Goal: Task Accomplishment & Management: Manage account settings

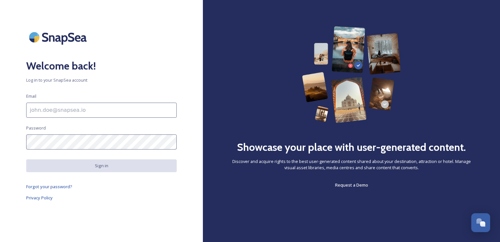
scroll to position [1671, 0]
type input "[EMAIL_ADDRESS][DOMAIN_NAME]"
click at [101, 103] on input "[EMAIL_ADDRESS][DOMAIN_NAME]" at bounding box center [101, 110] width 151 height 15
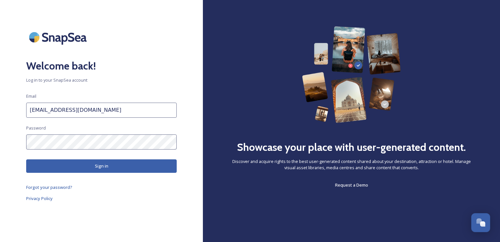
click at [86, 167] on button "Sign in" at bounding box center [101, 165] width 151 height 13
click at [93, 168] on button "Sign in" at bounding box center [101, 165] width 151 height 13
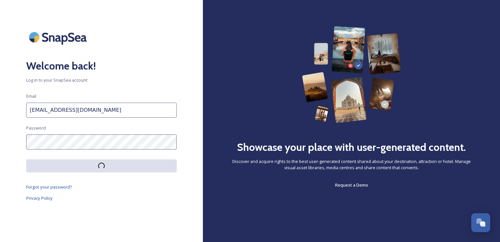
click at [93, 166] on button at bounding box center [101, 165] width 151 height 13
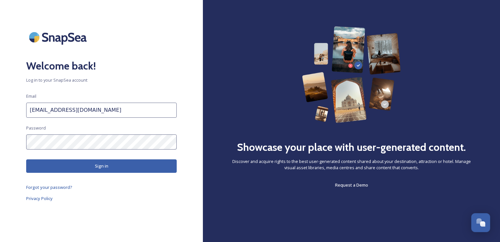
click at [93, 166] on button "Sign in" at bounding box center [101, 165] width 151 height 13
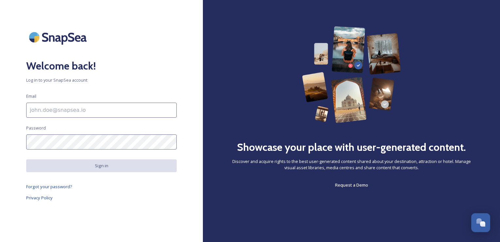
scroll to position [1671, 0]
type input "[EMAIL_ADDRESS][DOMAIN_NAME]"
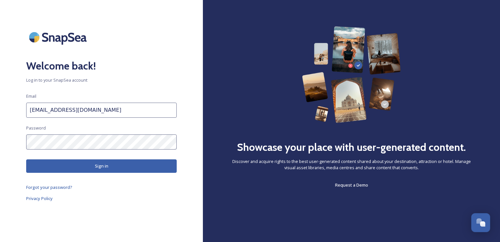
click at [131, 77] on span "Log in to your SnapSea account" at bounding box center [101, 80] width 151 height 6
click at [107, 168] on button "Sign in" at bounding box center [101, 165] width 151 height 13
click at [106, 166] on button "Sign in" at bounding box center [101, 165] width 151 height 13
click at [109, 111] on input "[EMAIL_ADDRESS][DOMAIN_NAME]" at bounding box center [101, 110] width 151 height 15
drag, startPoint x: 156, startPoint y: 110, endPoint x: 19, endPoint y: 120, distance: 137.0
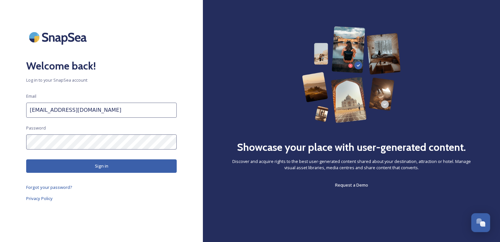
click at [19, 120] on div "Welcome back! Log in to your SnapSea account Email [EMAIL_ADDRESS][DOMAIN_NAME]…" at bounding box center [101, 120] width 203 height 189
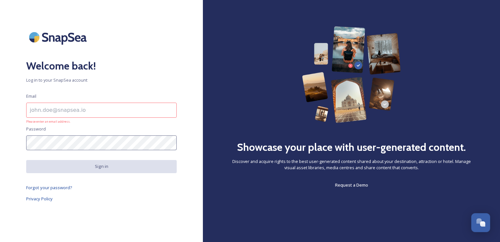
click at [19, 147] on div "Welcome back! Log in to your SnapSea account Email Please enter an email addres…" at bounding box center [101, 120] width 203 height 189
click at [66, 112] on input at bounding box center [101, 110] width 151 height 15
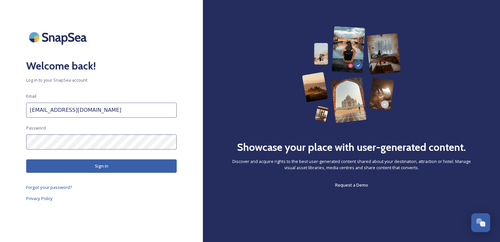
click at [83, 169] on button "Sign in" at bounding box center [101, 165] width 151 height 13
click at [113, 115] on input "[EMAIL_ADDRESS][DOMAIN_NAME]" at bounding box center [101, 110] width 151 height 15
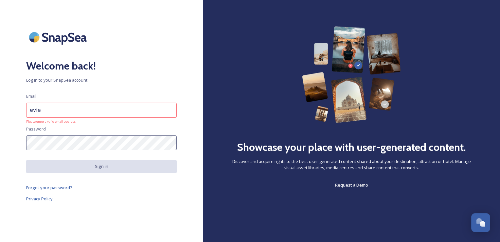
type input "[EMAIL_ADDRESS][DOMAIN_NAME]"
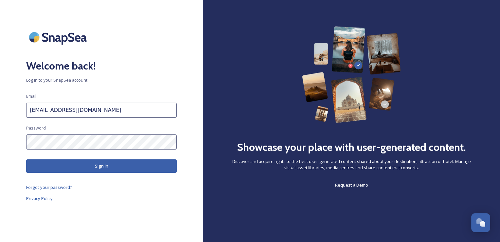
click at [105, 164] on button "Sign in" at bounding box center [101, 165] width 151 height 13
click at [103, 169] on button "Sign in" at bounding box center [101, 165] width 151 height 13
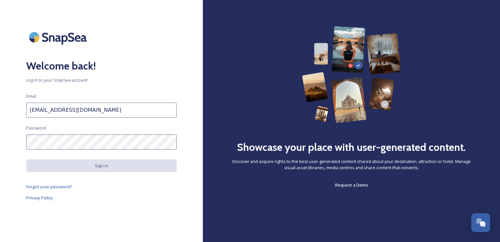
click at [145, 45] on div at bounding box center [101, 37] width 151 height 22
type input "[EMAIL_ADDRESS][DOMAIN_NAME]"
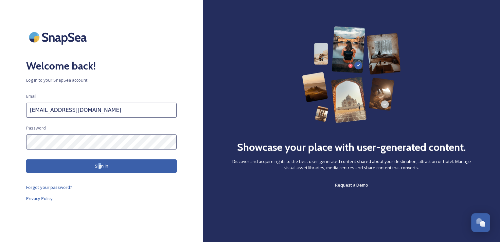
click at [100, 174] on div "Welcome back! Log in to your SnapSea account Email [EMAIL_ADDRESS][DOMAIN_NAME]…" at bounding box center [101, 120] width 203 height 189
drag, startPoint x: 100, startPoint y: 174, endPoint x: 70, endPoint y: 200, distance: 39.7
click at [70, 200] on link "Privacy Policy" at bounding box center [101, 198] width 151 height 8
click at [111, 164] on button "Sign in" at bounding box center [101, 165] width 151 height 13
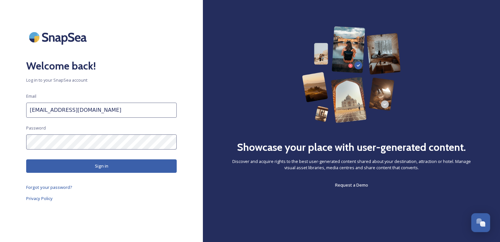
click at [111, 164] on button "Sign in" at bounding box center [101, 165] width 151 height 13
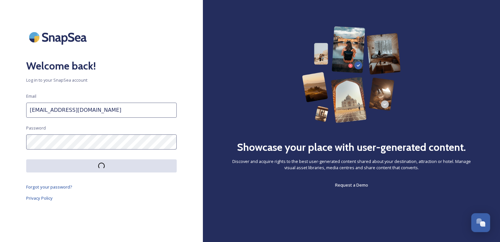
click at [110, 164] on button at bounding box center [101, 165] width 151 height 13
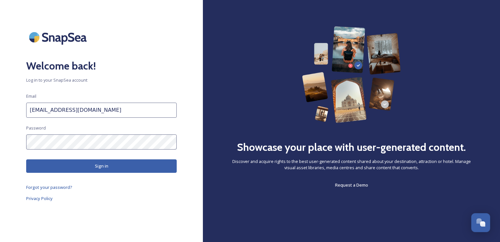
click at [110, 164] on button "Sign in" at bounding box center [101, 165] width 151 height 13
click at [110, 163] on button "Sign in" at bounding box center [101, 165] width 151 height 13
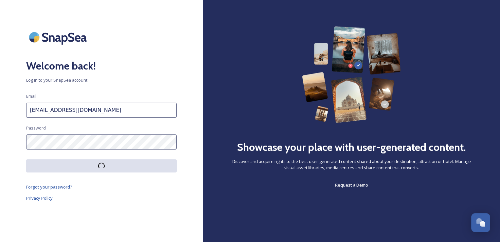
click at [110, 163] on button at bounding box center [101, 165] width 151 height 13
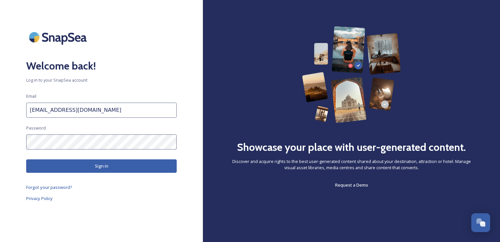
click at [110, 163] on button "Sign in" at bounding box center [101, 165] width 151 height 13
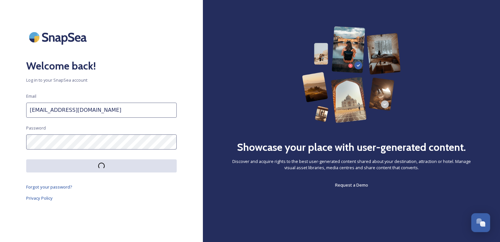
click at [110, 163] on button at bounding box center [101, 165] width 151 height 13
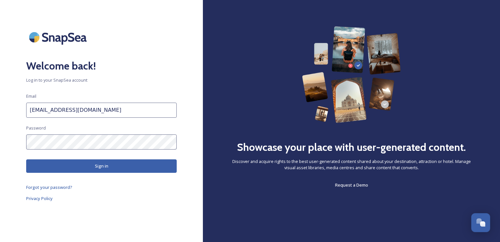
click at [110, 164] on button "Sign in" at bounding box center [101, 165] width 151 height 13
click at [110, 163] on button "Sign in" at bounding box center [101, 165] width 151 height 13
click at [110, 164] on button "Sign in" at bounding box center [101, 165] width 151 height 13
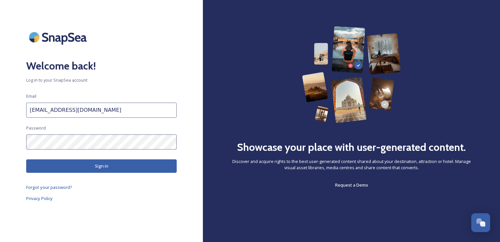
click at [110, 164] on button "Sign in" at bounding box center [101, 165] width 151 height 13
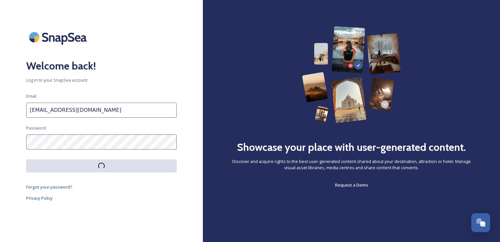
click at [110, 164] on button at bounding box center [101, 165] width 151 height 13
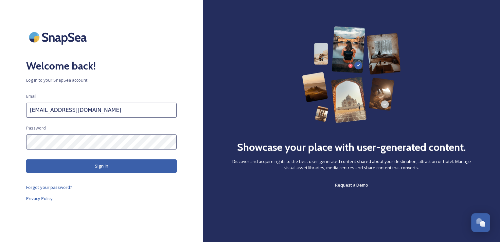
click at [110, 164] on button "Sign in" at bounding box center [101, 165] width 151 height 13
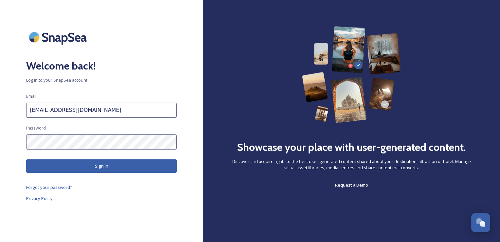
click at [110, 164] on button "Sign in" at bounding box center [101, 165] width 151 height 13
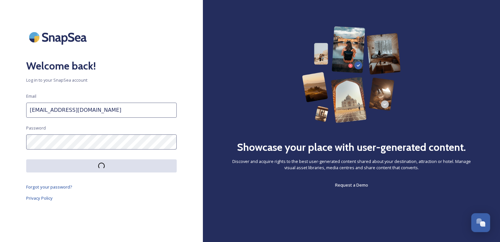
click at [110, 164] on button at bounding box center [101, 165] width 151 height 13
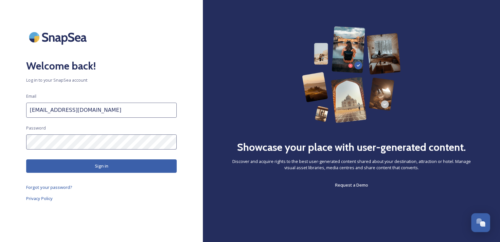
click at [110, 164] on button "Sign in" at bounding box center [101, 165] width 151 height 13
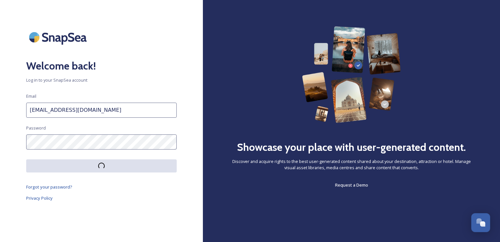
click at [110, 164] on button at bounding box center [101, 165] width 151 height 13
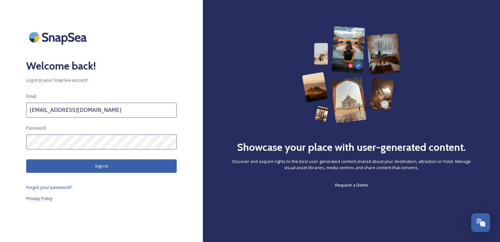
click at [110, 164] on button "Sign in" at bounding box center [101, 165] width 151 height 13
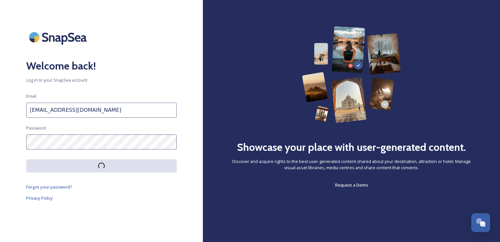
click at [110, 164] on button at bounding box center [101, 165] width 151 height 13
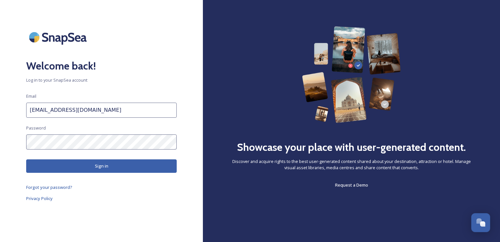
click at [110, 164] on button "Sign in" at bounding box center [101, 165] width 151 height 13
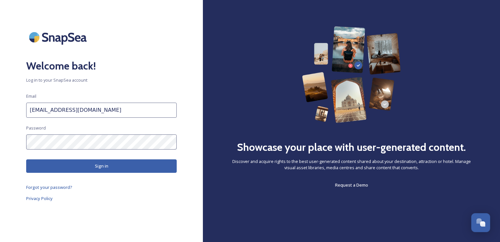
click at [110, 164] on button "Sign in" at bounding box center [101, 165] width 151 height 13
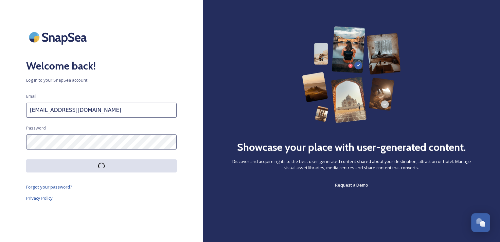
click at [110, 164] on button at bounding box center [101, 165] width 151 height 13
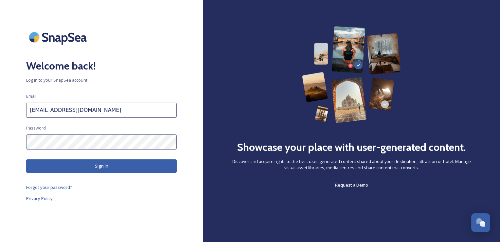
click at [110, 164] on button "Sign in" at bounding box center [101, 165] width 151 height 13
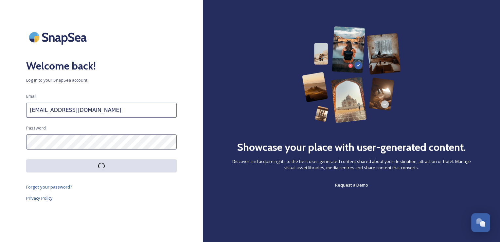
click at [110, 164] on button at bounding box center [101, 165] width 151 height 13
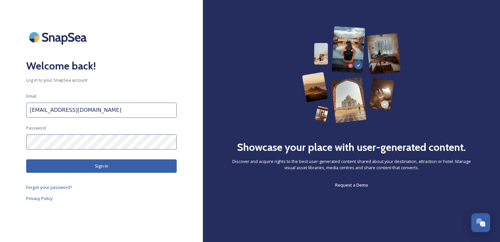
click at [110, 164] on button "Sign in" at bounding box center [101, 165] width 151 height 13
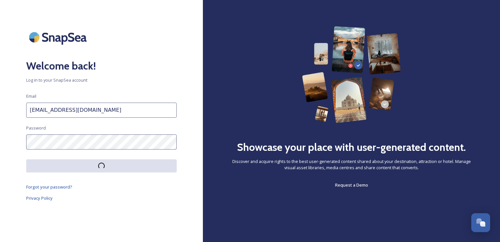
click at [110, 164] on button at bounding box center [101, 165] width 151 height 13
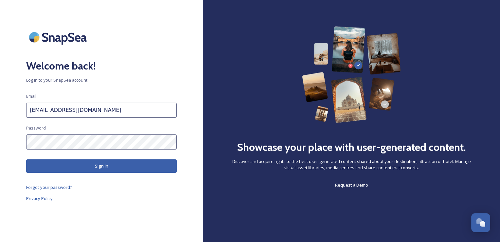
click at [110, 164] on button "Sign in" at bounding box center [101, 165] width 151 height 13
click at [110, 161] on button "Sign in" at bounding box center [101, 165] width 151 height 13
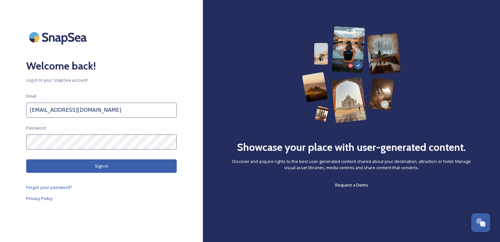
click at [110, 161] on button "Sign in" at bounding box center [101, 165] width 151 height 13
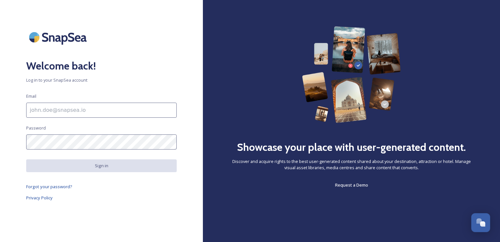
type input "[EMAIL_ADDRESS][DOMAIN_NAME]"
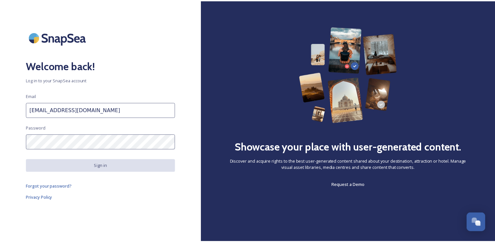
scroll to position [1671, 0]
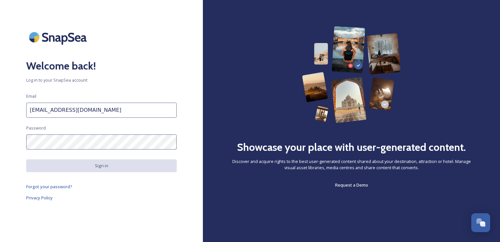
click at [122, 193] on div "Welcome back! Log in to your SnapSea account Email [EMAIL_ADDRESS][DOMAIN_NAME]…" at bounding box center [101, 120] width 203 height 189
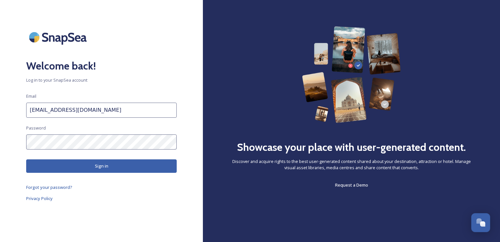
drag, startPoint x: 129, startPoint y: 111, endPoint x: 5, endPoint y: 118, distance: 124.3
click at [6, 118] on div "Welcome back! Log in to your SnapSea account Email [EMAIL_ADDRESS][DOMAIN_NAME]…" at bounding box center [101, 120] width 203 height 189
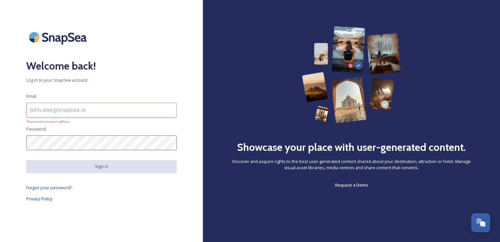
click at [0, 143] on html "Welcome back! Log in to your SnapSea account Email Please enter an email addres…" at bounding box center [250, 121] width 500 height 242
click at [70, 102] on div "Welcome back! Log in to your SnapSea account Email Please enter an email addres…" at bounding box center [101, 120] width 203 height 189
click at [70, 106] on input at bounding box center [101, 110] width 151 height 15
type input "[EMAIL_ADDRESS][DOMAIN_NAME]"
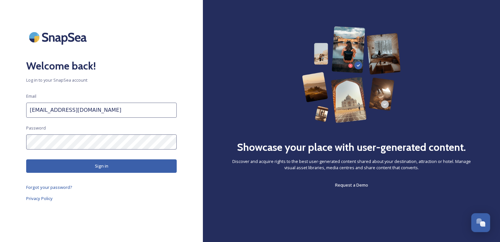
click at [90, 168] on button "Sign in" at bounding box center [101, 165] width 151 height 13
click at [10, 150] on div "Welcome back! Log in to your SnapSea account Email [EMAIL_ADDRESS][DOMAIN_NAME]…" at bounding box center [101, 120] width 203 height 189
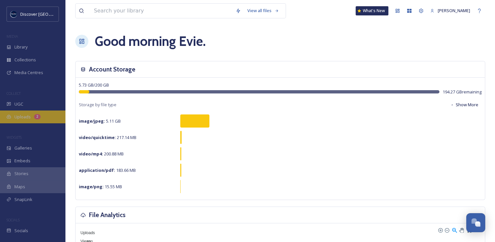
click at [17, 118] on span "Uploads" at bounding box center [22, 117] width 16 height 6
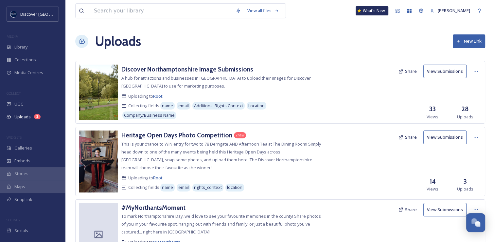
click at [201, 138] on h3 "Heritage Open Days Photo Competition" at bounding box center [177, 135] width 111 height 8
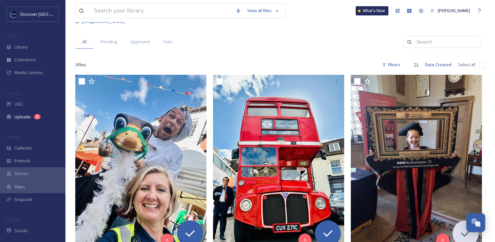
scroll to position [98, 0]
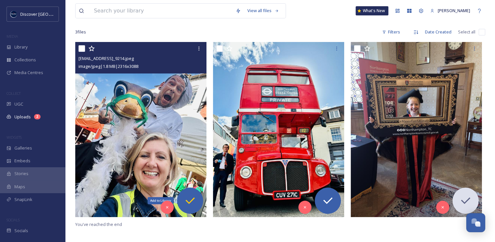
click at [188, 204] on icon at bounding box center [190, 200] width 13 height 13
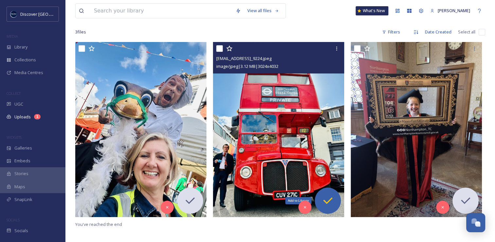
click at [327, 202] on icon at bounding box center [328, 200] width 9 height 7
